Goal: Transaction & Acquisition: Download file/media

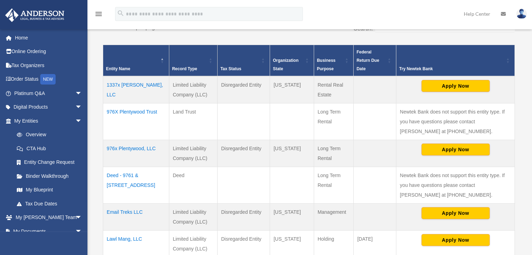
scroll to position [144, 0]
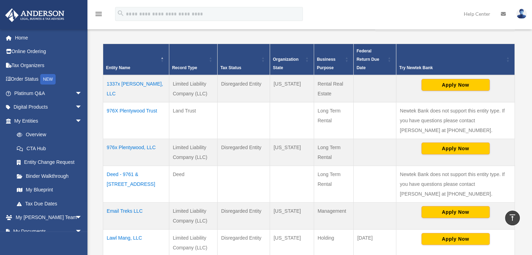
click at [133, 85] on td "1337x Elvira, LLC" at bounding box center [136, 88] width 66 height 27
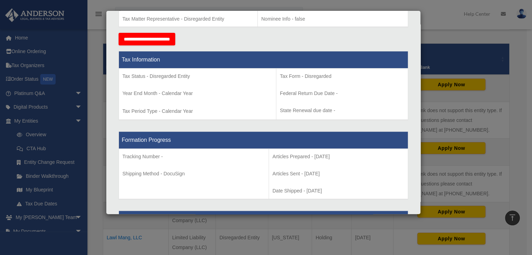
scroll to position [75, 0]
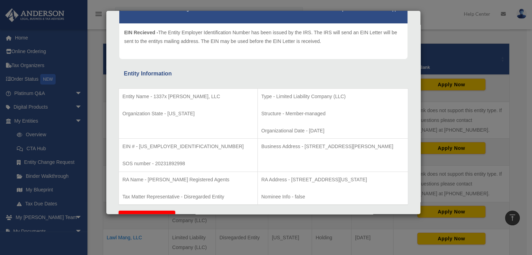
click at [453, 55] on div "Details × Articles Sent Organizational Date" at bounding box center [266, 127] width 532 height 255
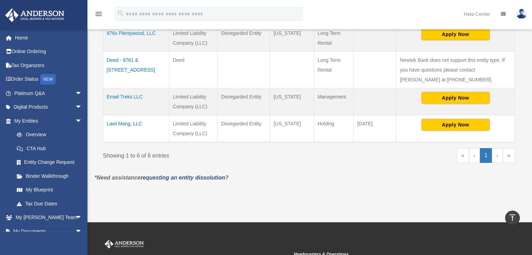
scroll to position [260, 0]
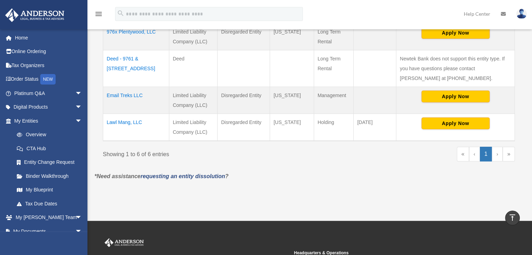
click at [499, 156] on link "›" at bounding box center [497, 154] width 11 height 15
click at [518, 154] on div "** ** ** *** entries per page Search: Entity Name Record Type Tax Status Organi…" at bounding box center [308, 35] width 419 height 273
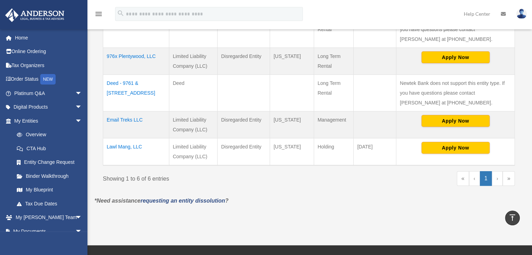
scroll to position [236, 0]
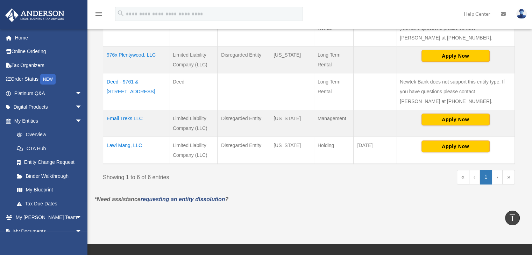
click at [497, 175] on link "›" at bounding box center [497, 177] width 11 height 15
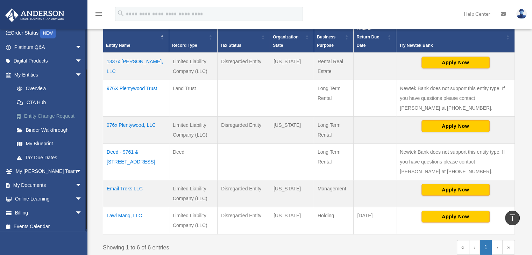
scroll to position [49, 0]
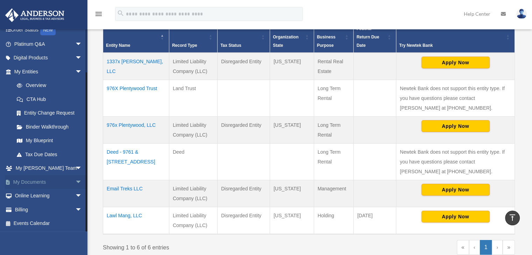
click at [53, 177] on link "My Documents arrow_drop_down" at bounding box center [49, 182] width 88 height 14
click at [75, 180] on span "arrow_drop_down" at bounding box center [82, 182] width 14 height 14
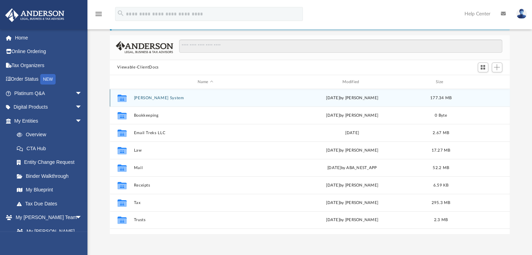
scroll to position [51, 0]
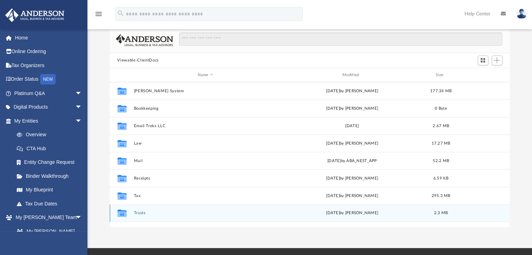
click at [142, 212] on button "Trusts" at bounding box center [205, 213] width 143 height 5
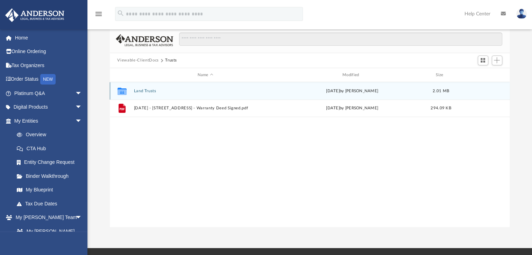
click at [145, 90] on button "Land Trusts" at bounding box center [205, 91] width 143 height 5
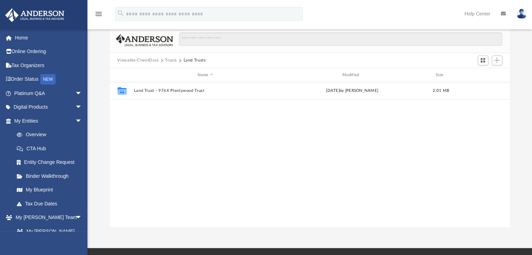
click at [173, 59] on button "Trusts" at bounding box center [171, 60] width 12 height 6
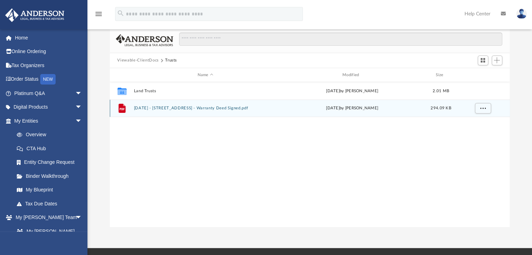
click at [169, 109] on button "[DATE] - [STREET_ADDRESS] - Warranty Deed Signed.pdf" at bounding box center [205, 108] width 143 height 5
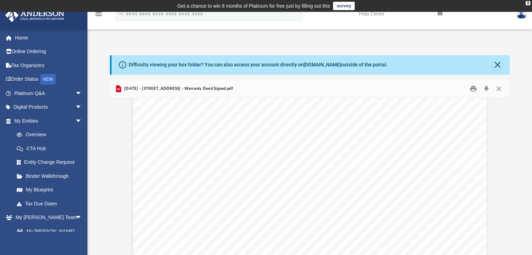
scroll to position [85, 0]
click at [21, 38] on link "Home" at bounding box center [49, 38] width 88 height 14
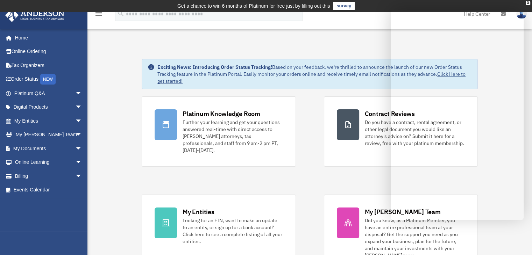
click at [253, 25] on div "menu search Site Menu add [PERSON_NAME][DOMAIN_NAME][EMAIL_ADDRESS][PERSON_NAME…" at bounding box center [265, 17] width 521 height 24
click at [527, 3] on div "X" at bounding box center [528, 3] width 5 height 4
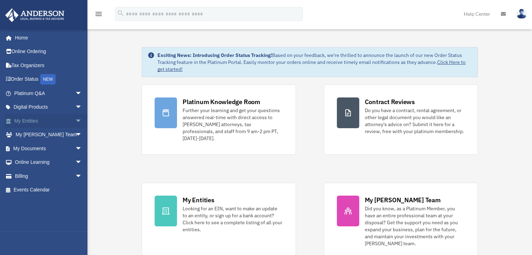
click at [36, 119] on link "My Entities arrow_drop_down" at bounding box center [49, 121] width 88 height 14
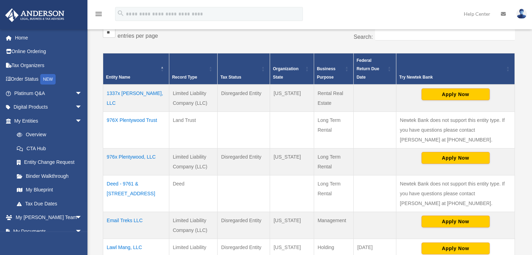
scroll to position [125, 0]
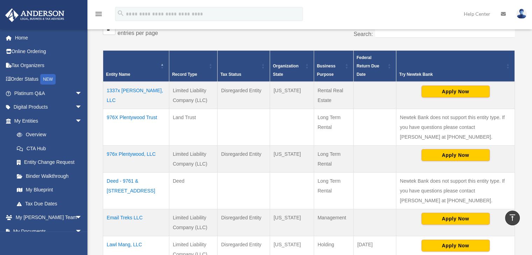
click at [126, 90] on td "1337x Elvira, LLC" at bounding box center [136, 95] width 66 height 27
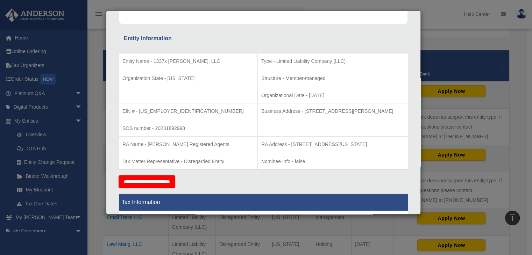
scroll to position [0, 0]
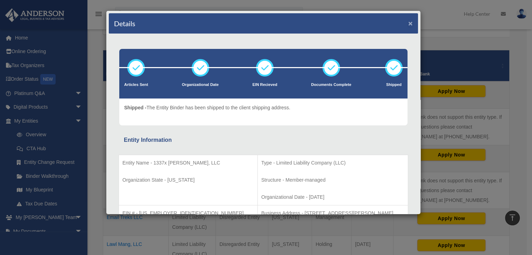
click at [408, 23] on button "×" at bounding box center [410, 23] width 5 height 7
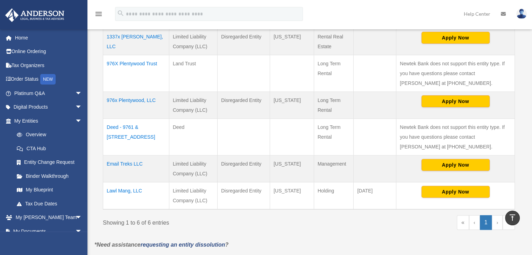
scroll to position [183, 0]
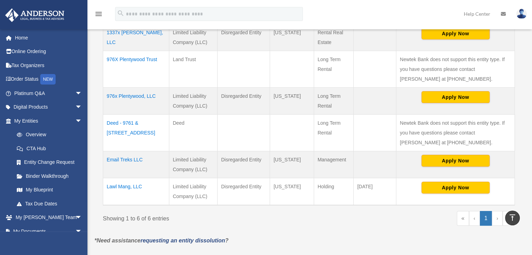
click at [133, 134] on td "Deed - 9761 & 9763 East Plentywood Road" at bounding box center [136, 132] width 66 height 37
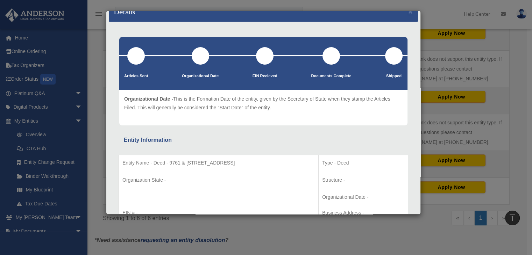
scroll to position [11, 0]
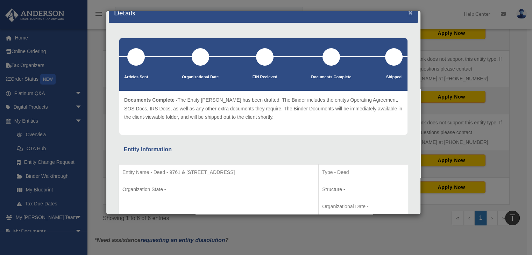
click at [408, 14] on button "×" at bounding box center [410, 12] width 5 height 7
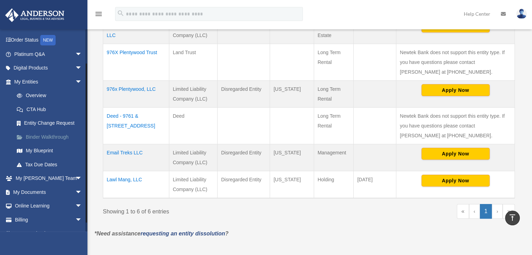
scroll to position [40, 0]
click at [75, 189] on span "arrow_drop_down" at bounding box center [82, 191] width 14 height 14
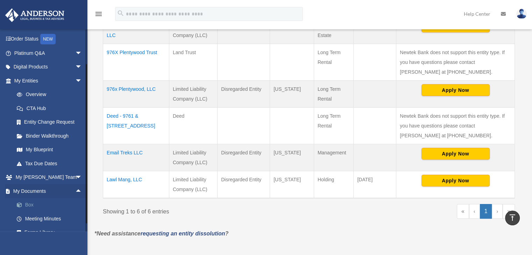
click at [32, 205] on link "Box" at bounding box center [51, 205] width 83 height 14
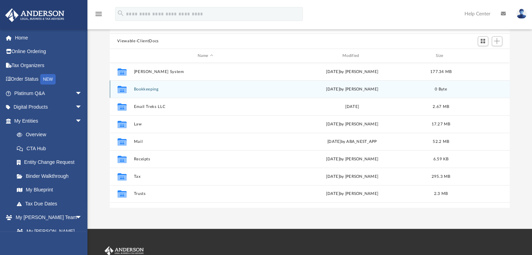
scroll to position [64, 0]
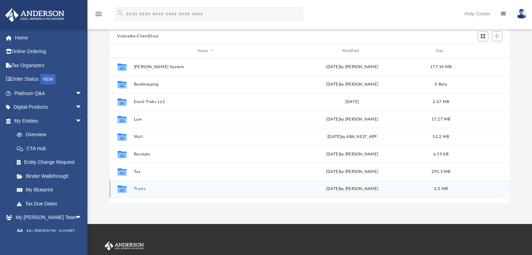
click at [136, 189] on button "Trusts" at bounding box center [205, 189] width 143 height 5
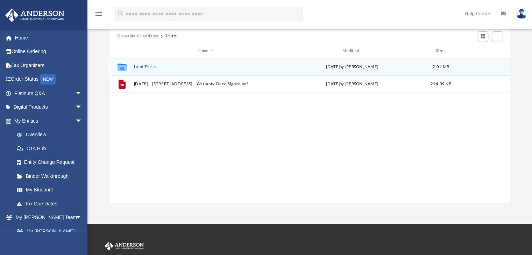
click at [147, 66] on button "Land Trusts" at bounding box center [205, 67] width 143 height 5
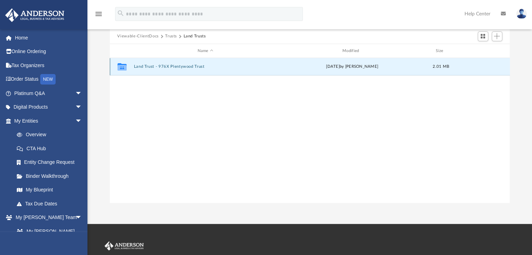
click at [147, 66] on button "Land Trust - 976X Plentywood Trust" at bounding box center [205, 67] width 143 height 5
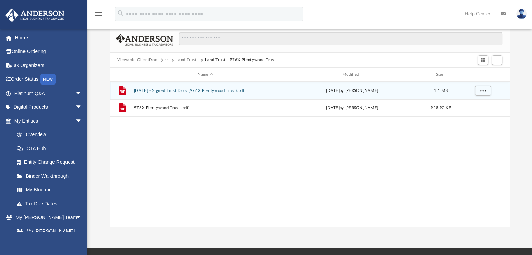
scroll to position [37, 0]
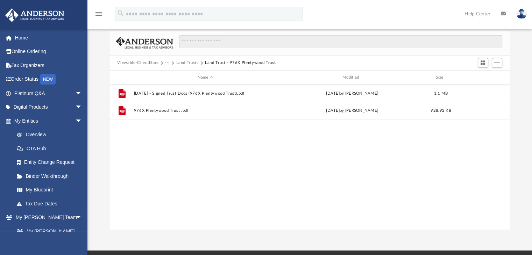
click at [193, 62] on button "Land Trusts" at bounding box center [187, 63] width 22 height 6
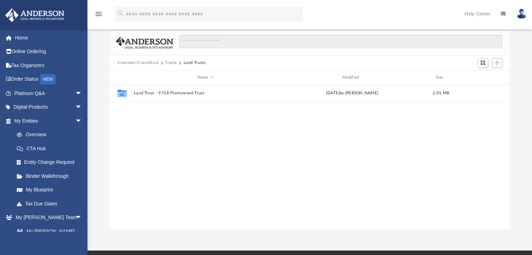
click at [169, 62] on button "Trusts" at bounding box center [171, 63] width 12 height 6
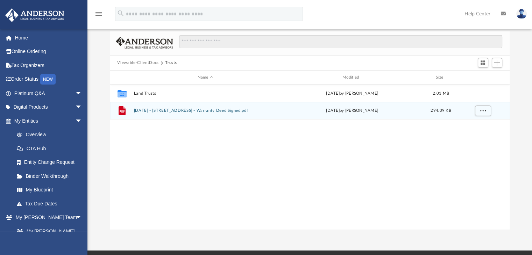
click at [182, 111] on button "[DATE] - [STREET_ADDRESS] - Warranty Deed Signed.pdf" at bounding box center [205, 111] width 143 height 5
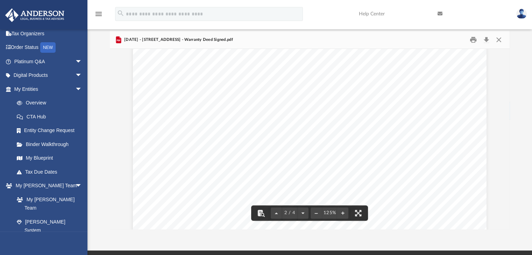
scroll to position [0, 0]
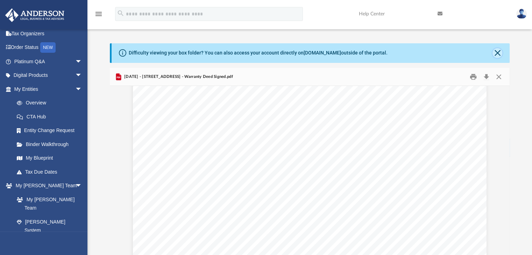
click at [495, 52] on button "Close" at bounding box center [497, 53] width 10 height 10
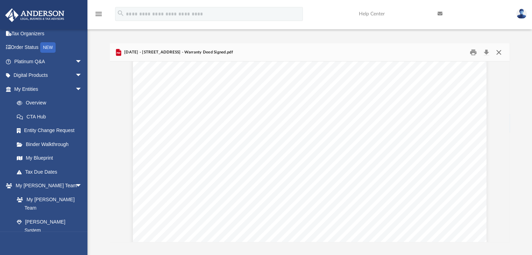
click at [498, 52] on button "Close" at bounding box center [498, 52] width 13 height 11
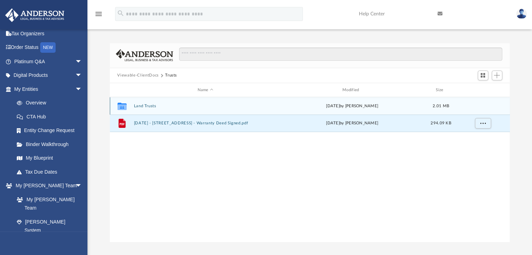
click at [150, 105] on button "Land Trusts" at bounding box center [205, 106] width 143 height 5
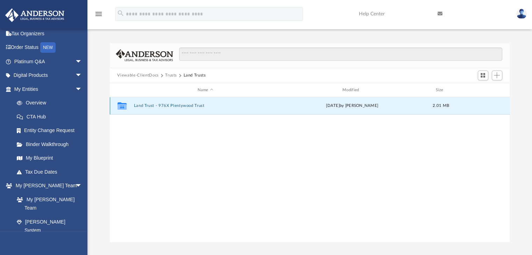
click at [168, 106] on button "Land Trust - 976X Plentywood Trust" at bounding box center [205, 106] width 143 height 5
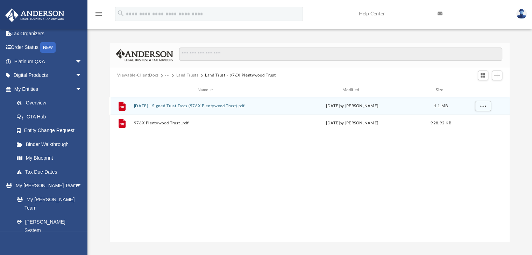
click at [180, 104] on button "[DATE] - Signed Trust Docs (976X Plentywood Trust).pdf" at bounding box center [205, 106] width 143 height 5
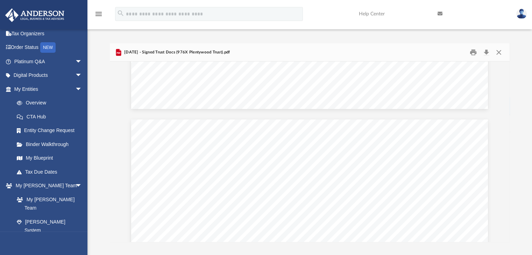
scroll to position [2771, 0]
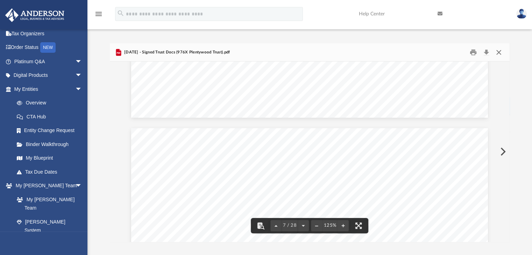
click at [499, 55] on button "Close" at bounding box center [498, 52] width 13 height 11
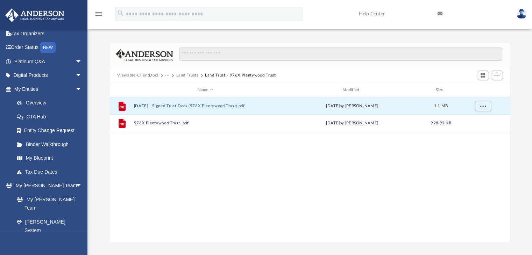
click at [191, 74] on button "Land Trusts" at bounding box center [187, 75] width 22 height 6
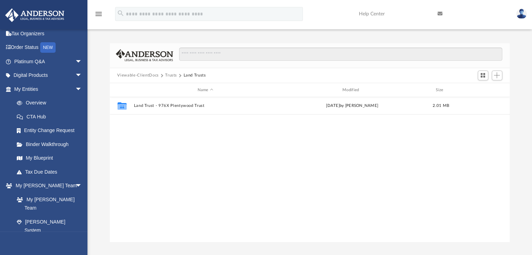
click at [170, 76] on button "Trusts" at bounding box center [171, 75] width 12 height 6
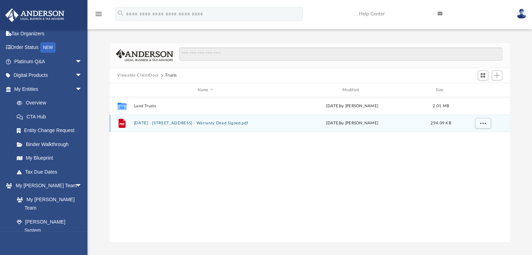
click at [207, 123] on button "[DATE] - [STREET_ADDRESS] - Warranty Deed Signed.pdf" at bounding box center [205, 123] width 143 height 5
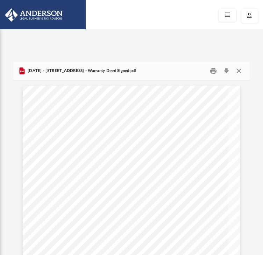
scroll to position [154, 231]
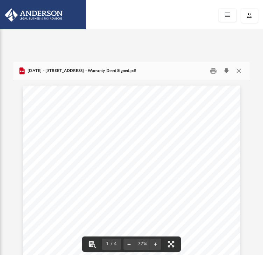
click at [223, 71] on button "Download" at bounding box center [226, 70] width 13 height 11
drag, startPoint x: 100, startPoint y: 160, endPoint x: 47, endPoint y: 156, distance: 52.6
click at [47, 156] on div "Page 1" at bounding box center [132, 227] width 218 height 283
